Goal: Information Seeking & Learning: Find specific fact

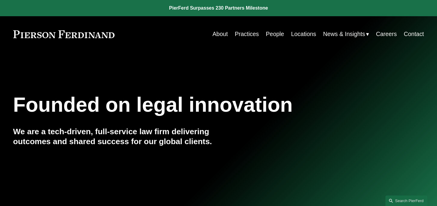
click at [271, 35] on link "People" at bounding box center [275, 34] width 18 height 12
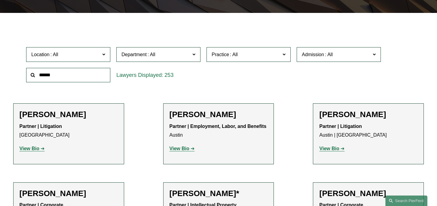
scroll to position [120, 0]
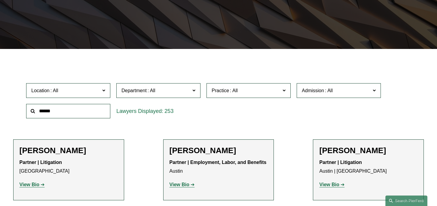
click at [70, 118] on input "text" at bounding box center [68, 111] width 84 height 15
type input "******"
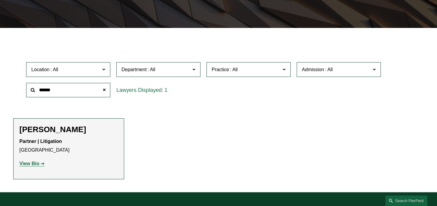
scroll to position [150, 0]
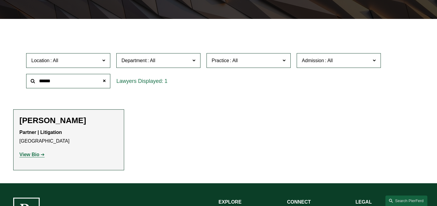
drag, startPoint x: 29, startPoint y: 157, endPoint x: 35, endPoint y: 158, distance: 6.0
click at [29, 157] on strong "View Bio" at bounding box center [30, 154] width 20 height 5
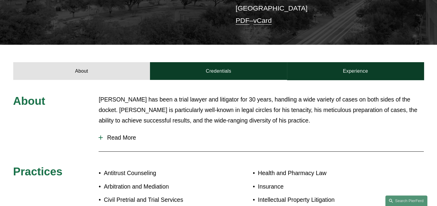
scroll to position [120, 0]
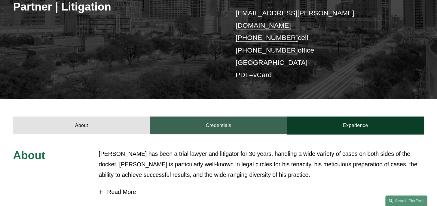
click at [216, 117] on link "Credentials" at bounding box center [218, 126] width 137 height 18
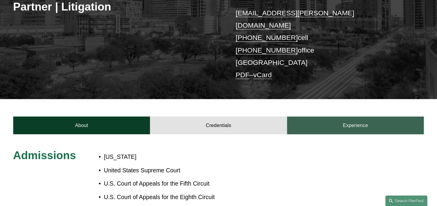
click at [339, 117] on link "Experience" at bounding box center [355, 126] width 137 height 18
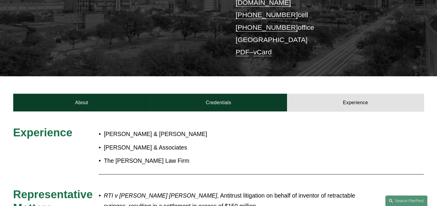
scroll to position [0, 0]
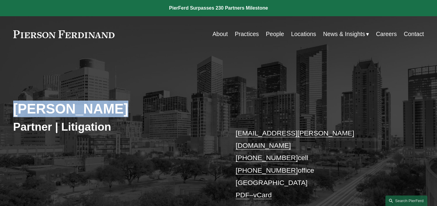
drag, startPoint x: 114, startPoint y: 107, endPoint x: 17, endPoint y: 110, distance: 97.7
click at [17, 110] on h2 "Eugene Egdorf" at bounding box center [115, 109] width 205 height 17
copy h2 "Eugene Egdorf"
